Goal: Information Seeking & Learning: Learn about a topic

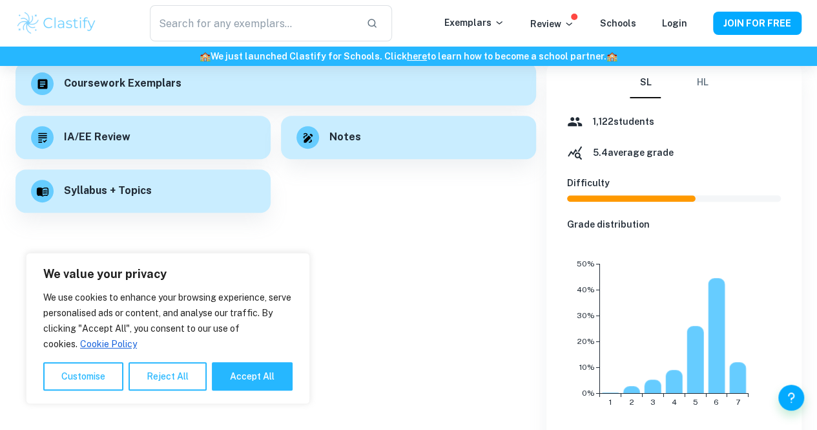
scroll to position [207, 0]
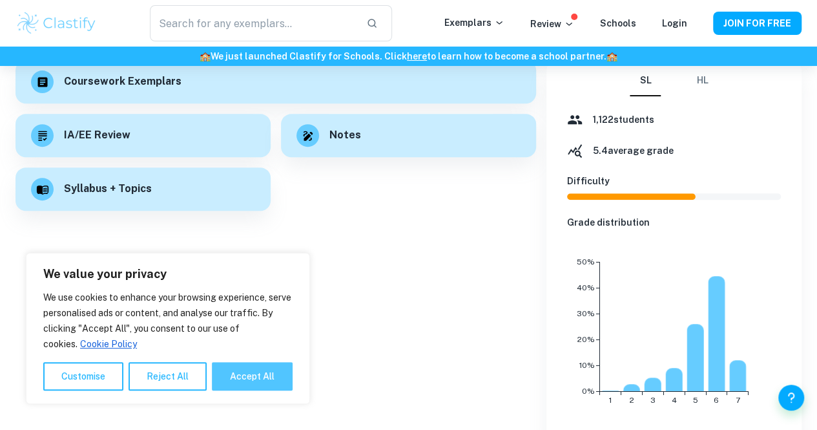
click at [252, 382] on button "Accept All" at bounding box center [252, 376] width 81 height 28
checkbox input "true"
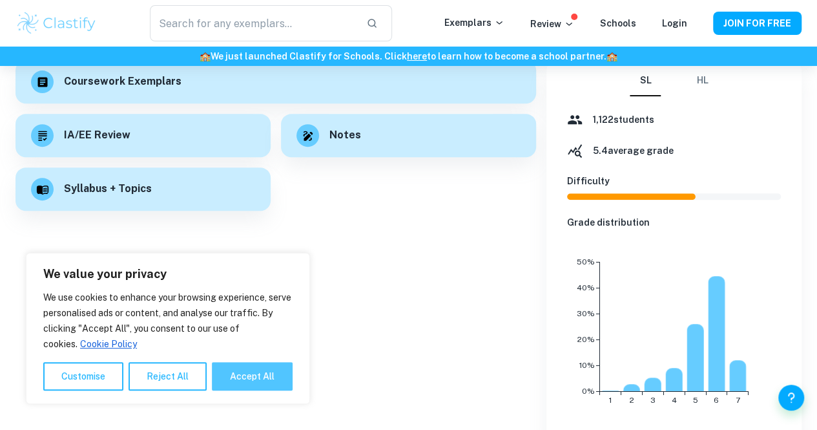
checkbox input "true"
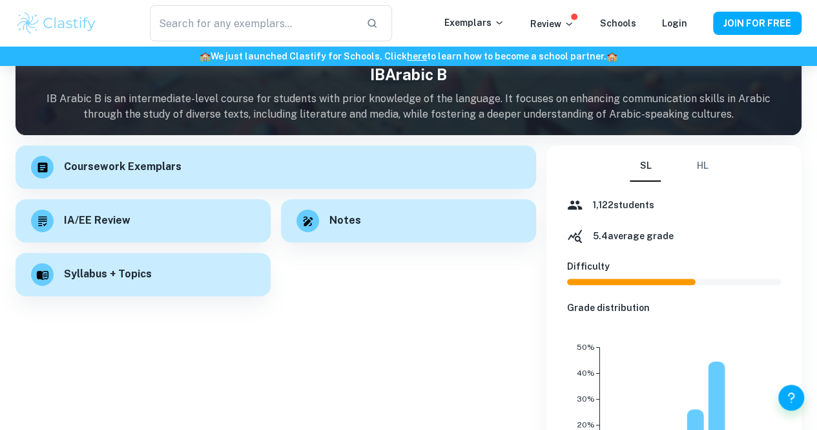
scroll to position [65, 0]
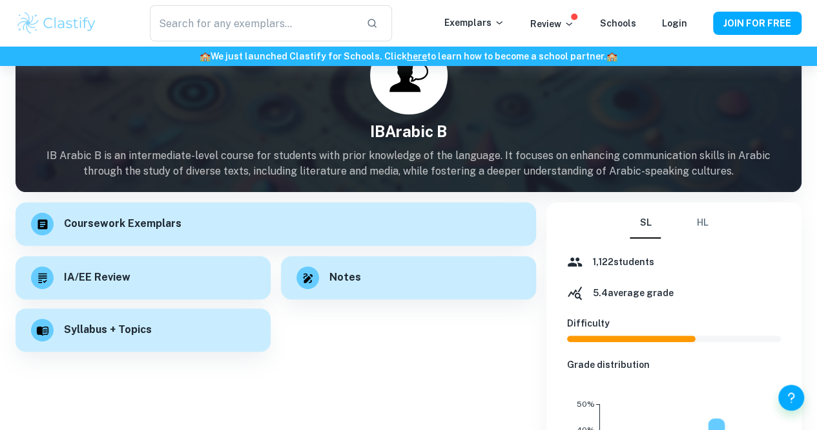
click at [172, 328] on div "Syllabus + Topics" at bounding box center [143, 329] width 255 height 43
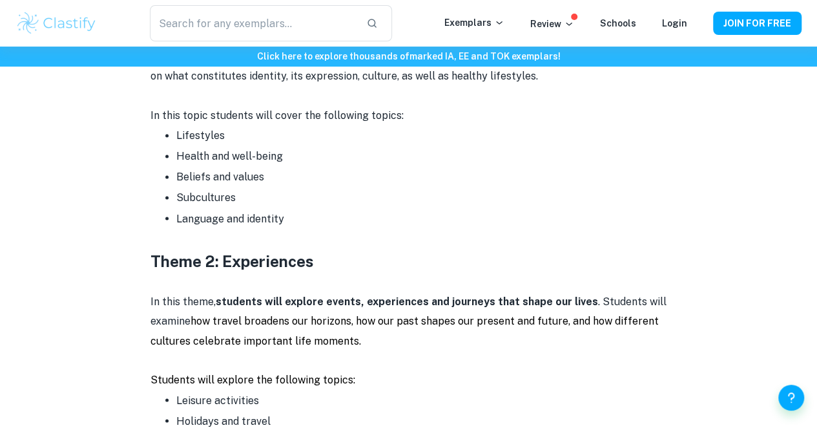
scroll to position [1009, 0]
